Goal: Information Seeking & Learning: Learn about a topic

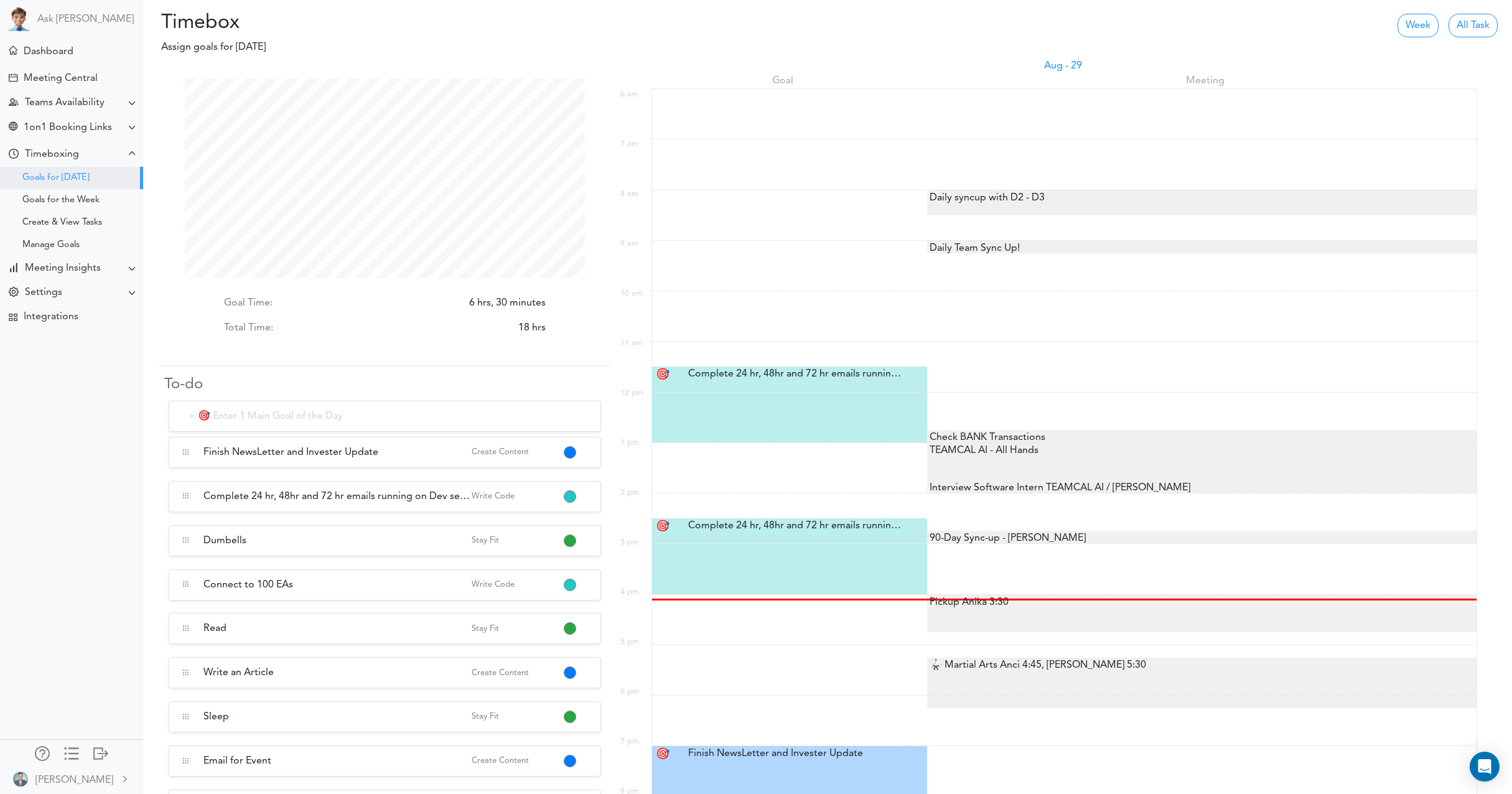
scroll to position [200, 400]
